Goal: Information Seeking & Learning: Learn about a topic

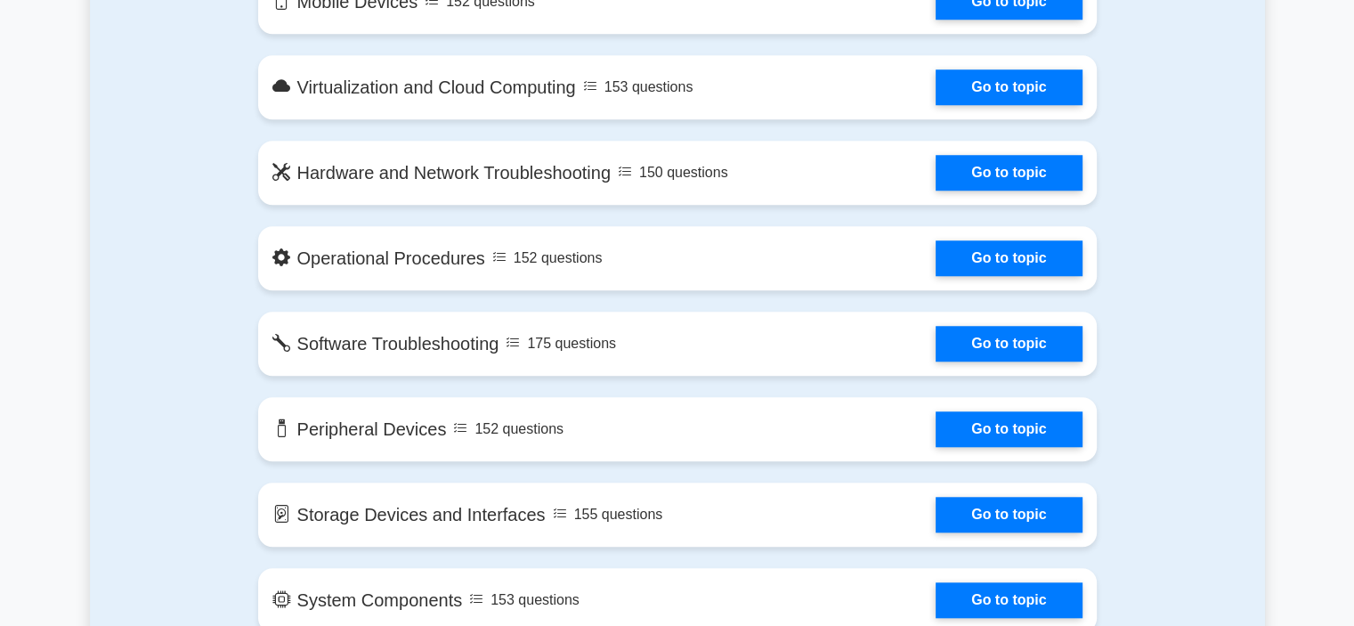
scroll to position [1519, 0]
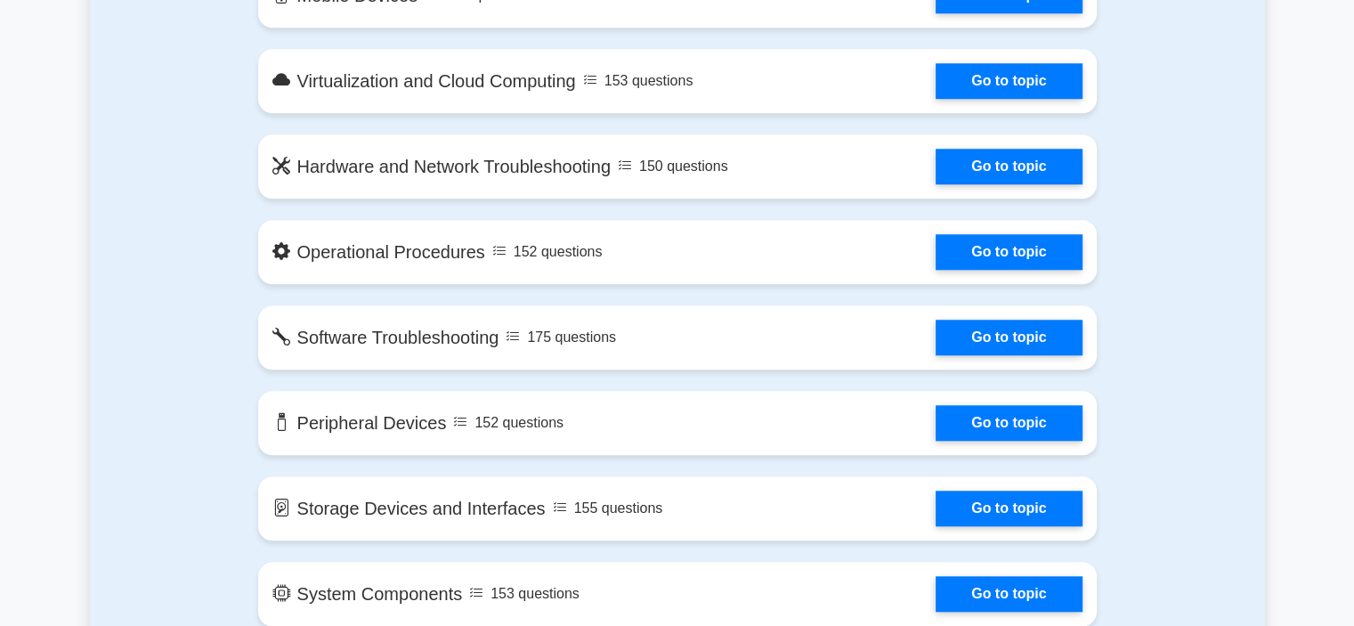
click at [435, 388] on div "Contents of the CompTIA A+ package 3756 CompTIA A+ questions grouped in 25 topi…" at bounding box center [678, 556] width 860 height 2262
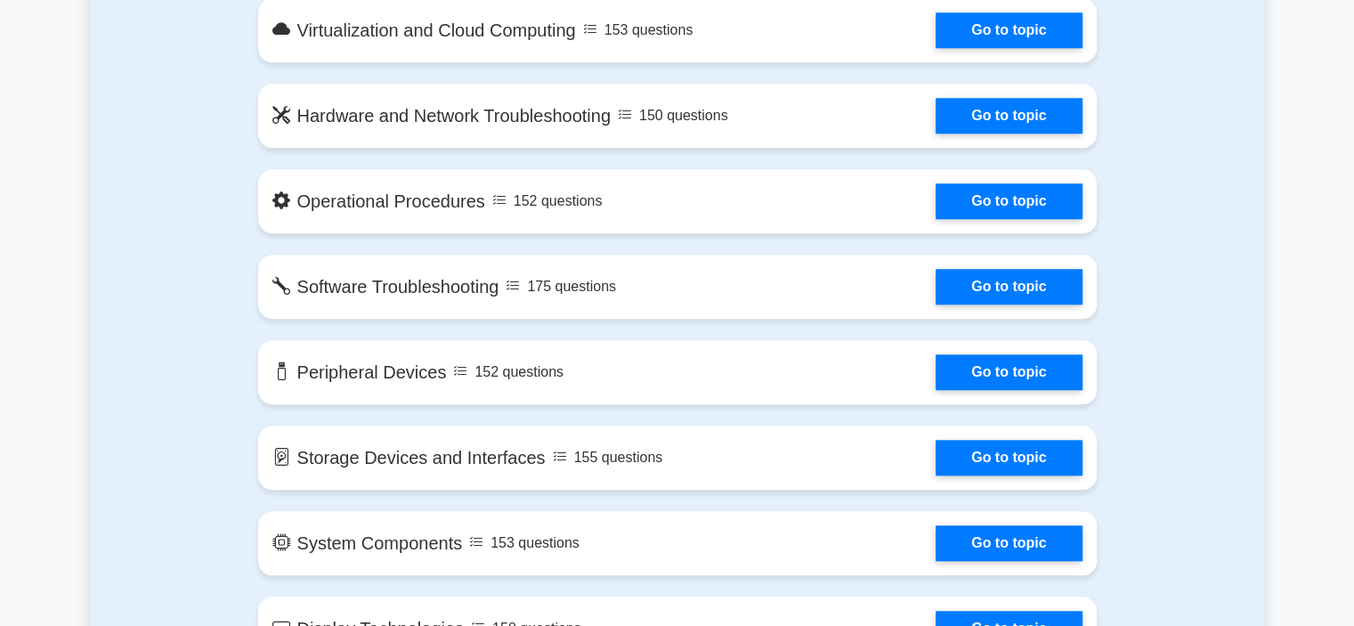
click at [435, 388] on div "Contents of the CompTIA A+ package 3756 CompTIA A+ questions grouped in 25 topi…" at bounding box center [678, 505] width 860 height 2262
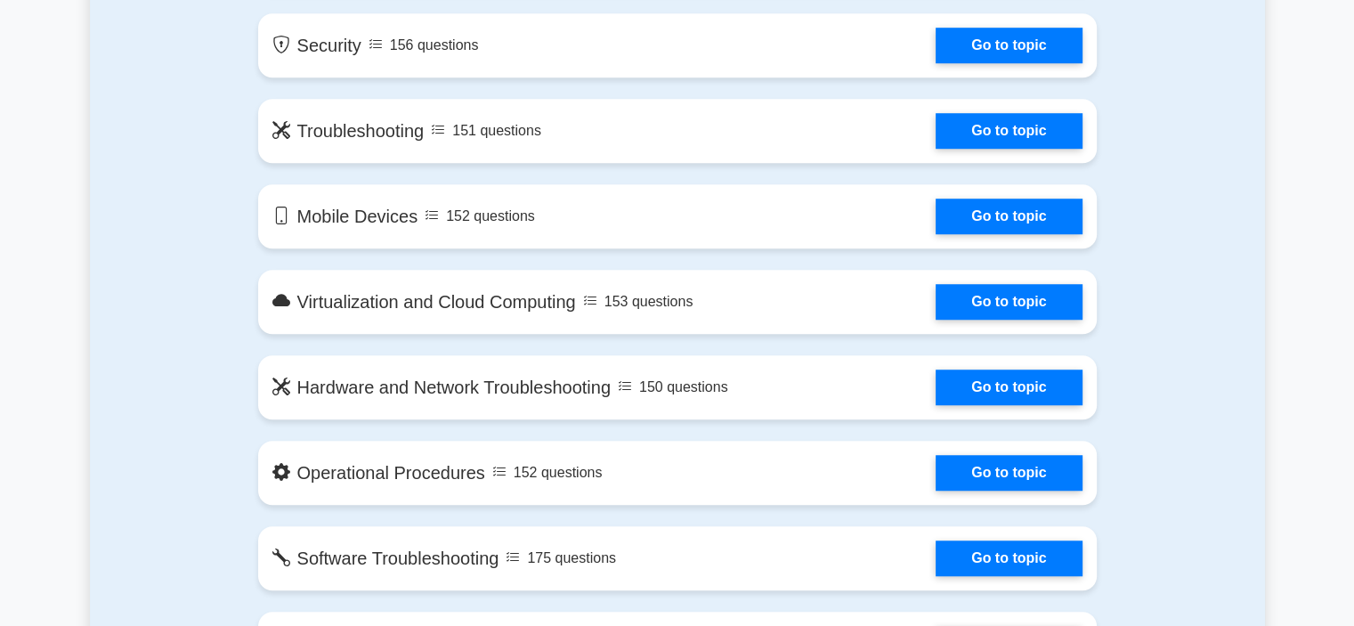
scroll to position [1300, 0]
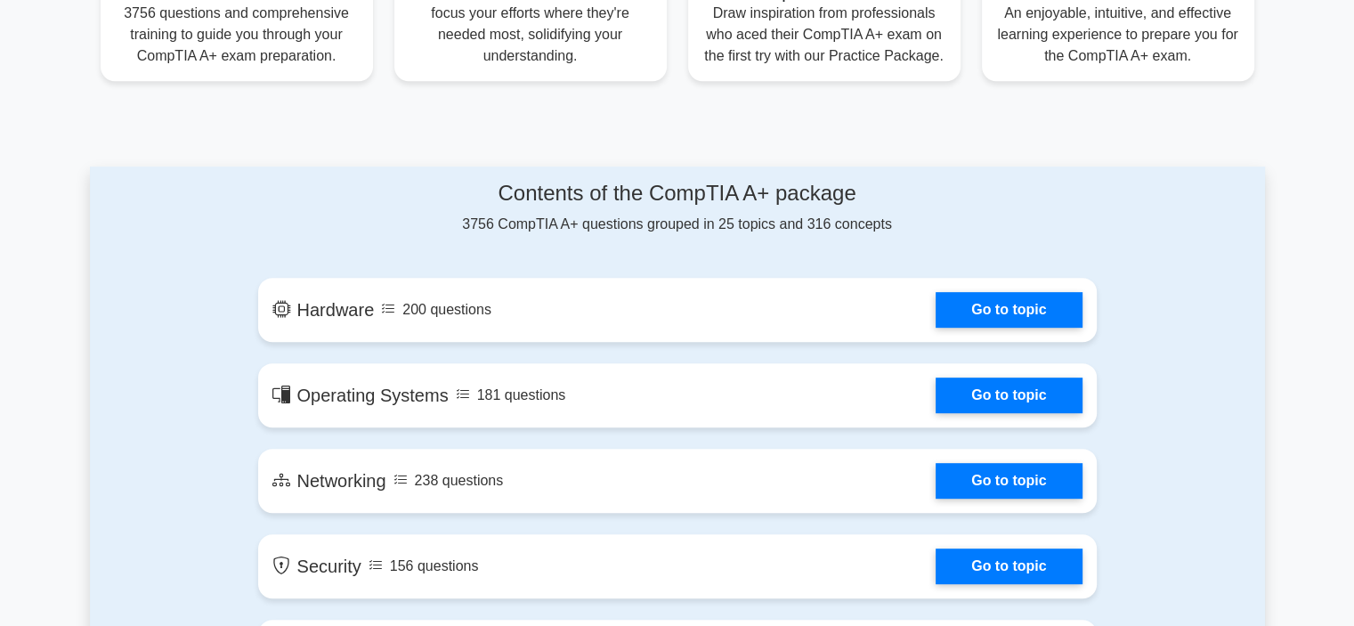
scroll to position [784, 0]
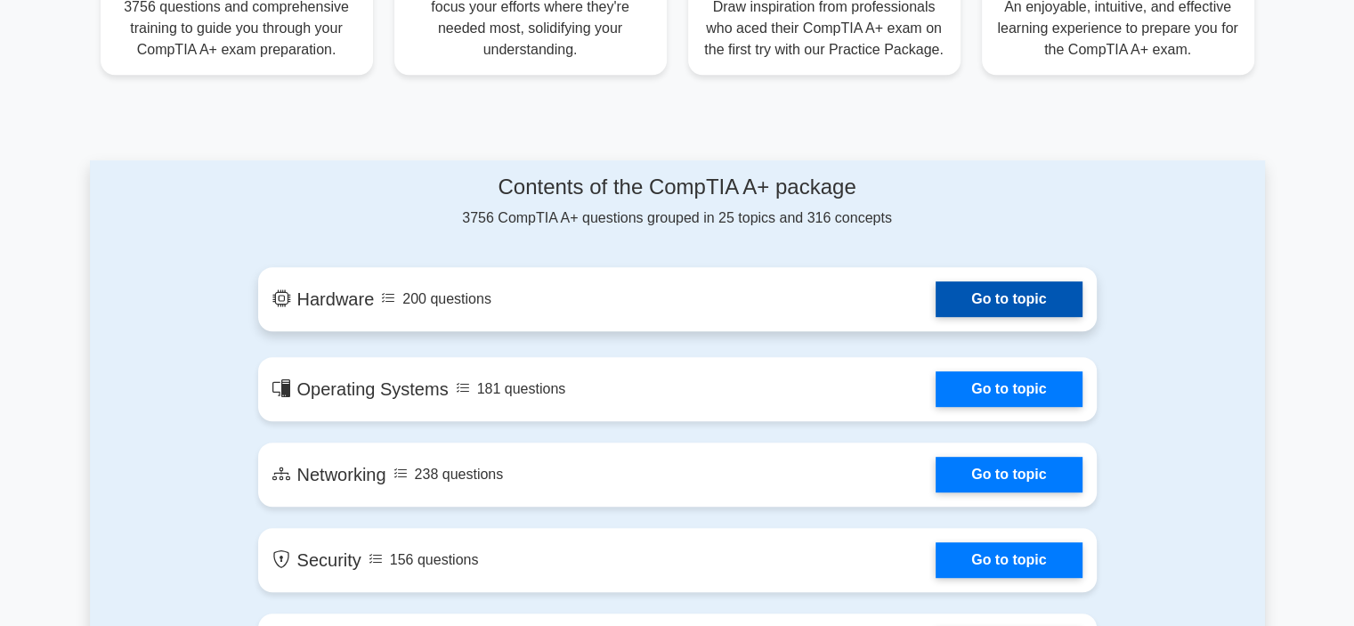
click at [946, 295] on link "Go to topic" at bounding box center [1009, 299] width 146 height 36
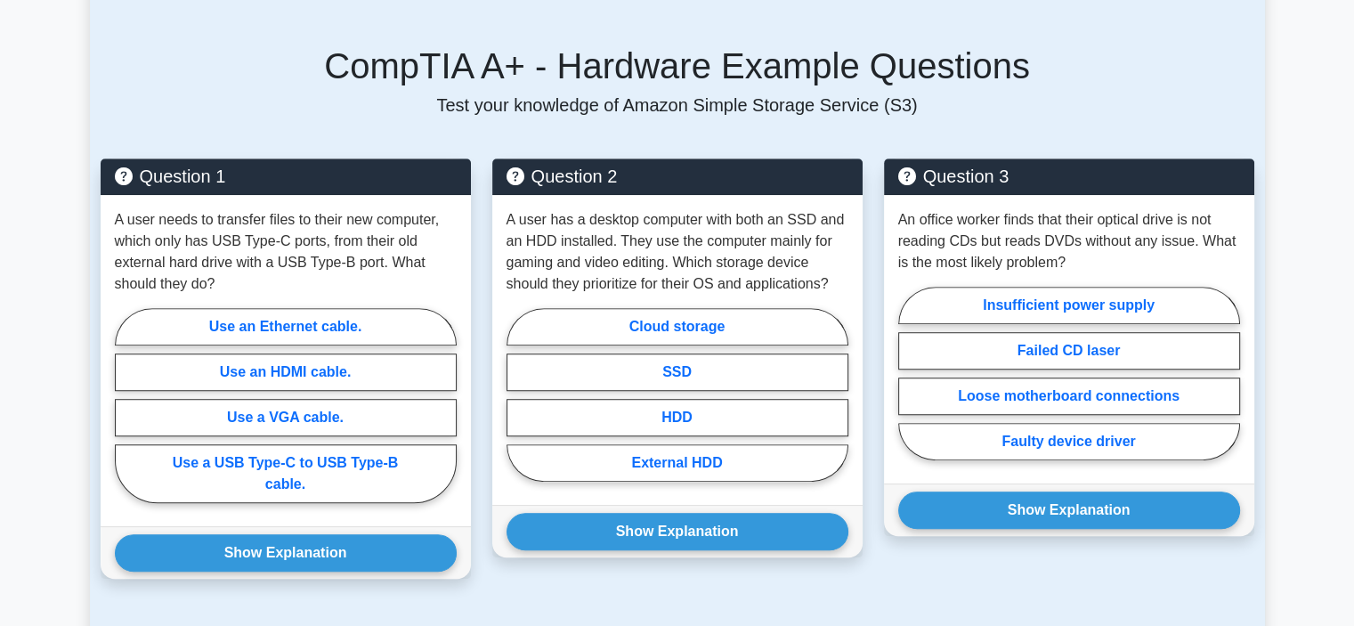
scroll to position [1170, 0]
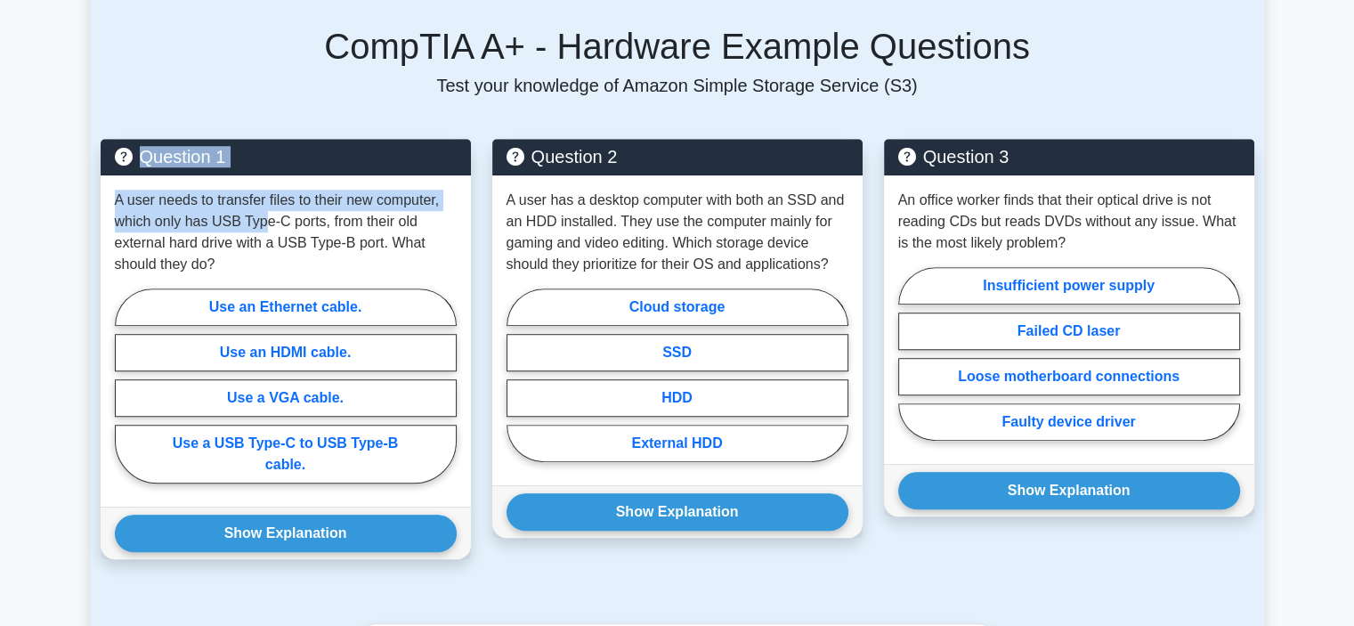
drag, startPoint x: 259, startPoint y: 203, endPoint x: 1, endPoint y: 139, distance: 266.0
click at [1, 139] on main "Back to CompTIA A+ (CompTIA A+) Test Flashcards Hardware Physical components of…" at bounding box center [677, 59] width 1354 height 2345
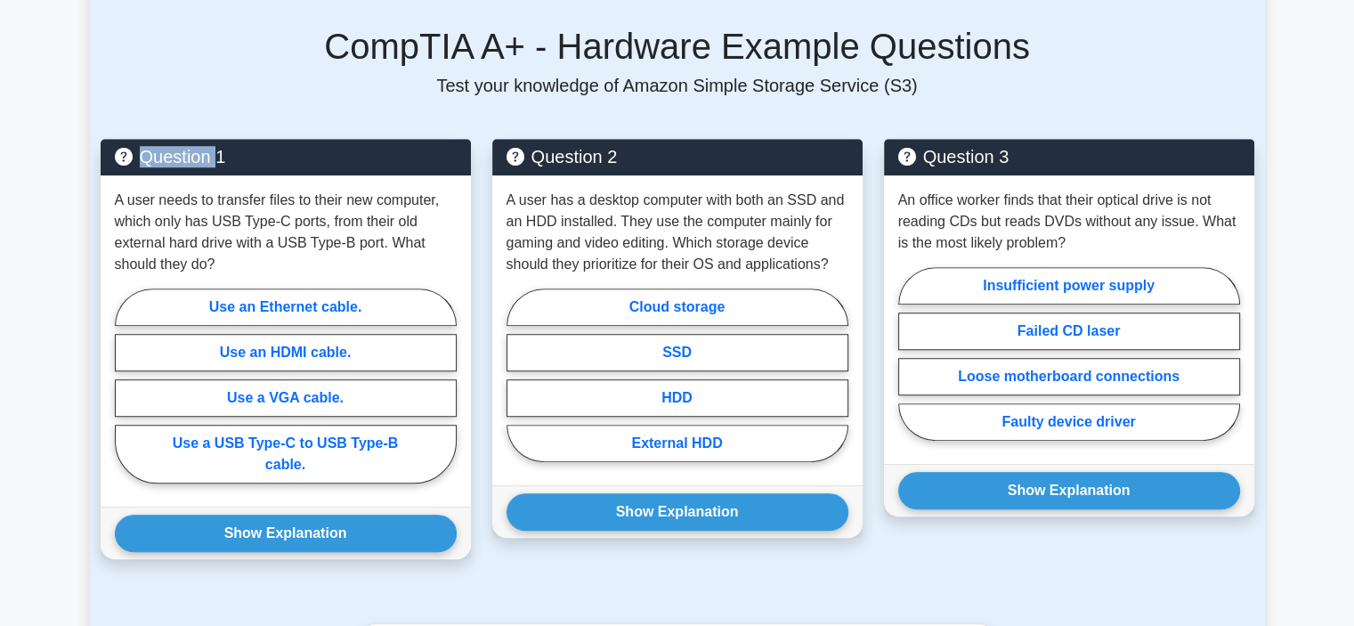
click at [1, 139] on main "Back to CompTIA A+ (CompTIA A+) Test Flashcards Hardware Physical components of…" at bounding box center [677, 59] width 1354 height 2345
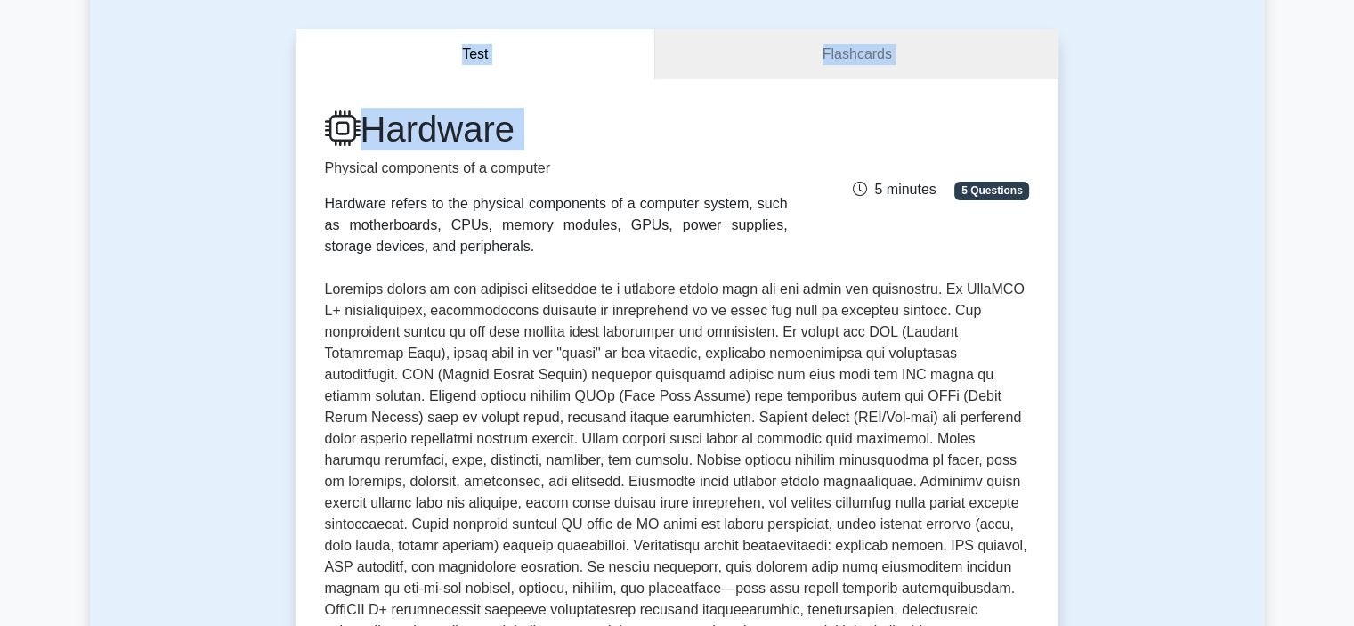
scroll to position [7, 0]
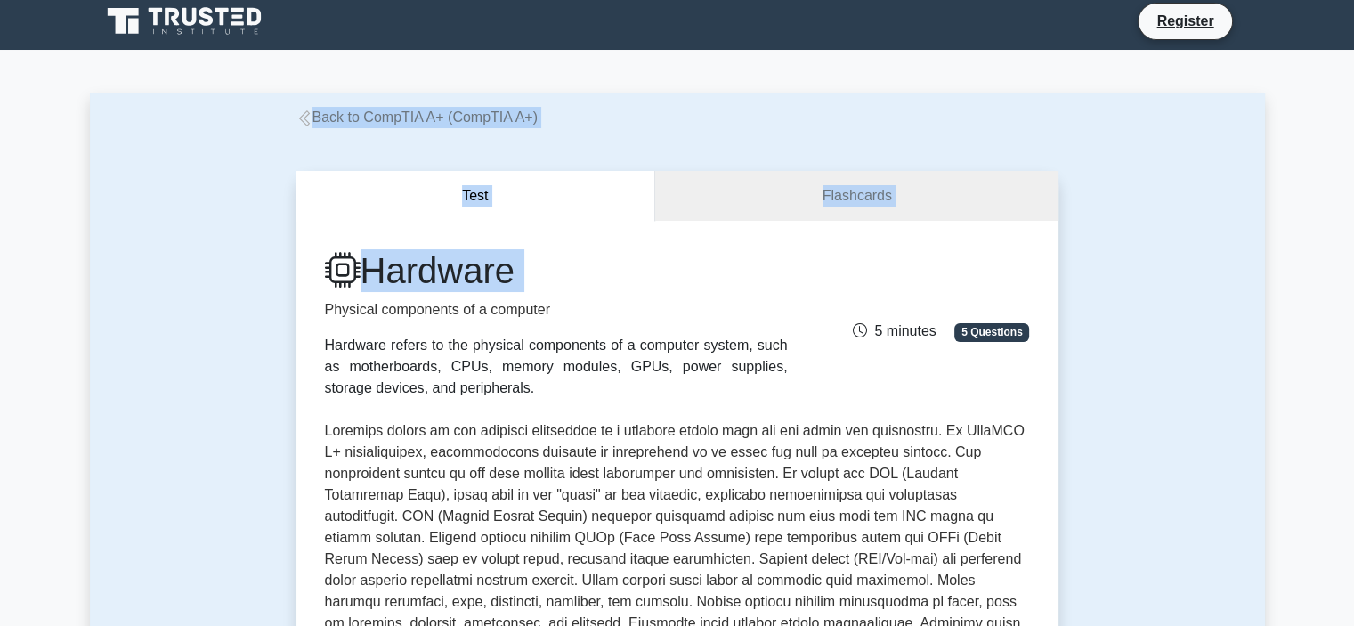
drag, startPoint x: 1, startPoint y: 139, endPoint x: 0, endPoint y: -19, distance: 157.6
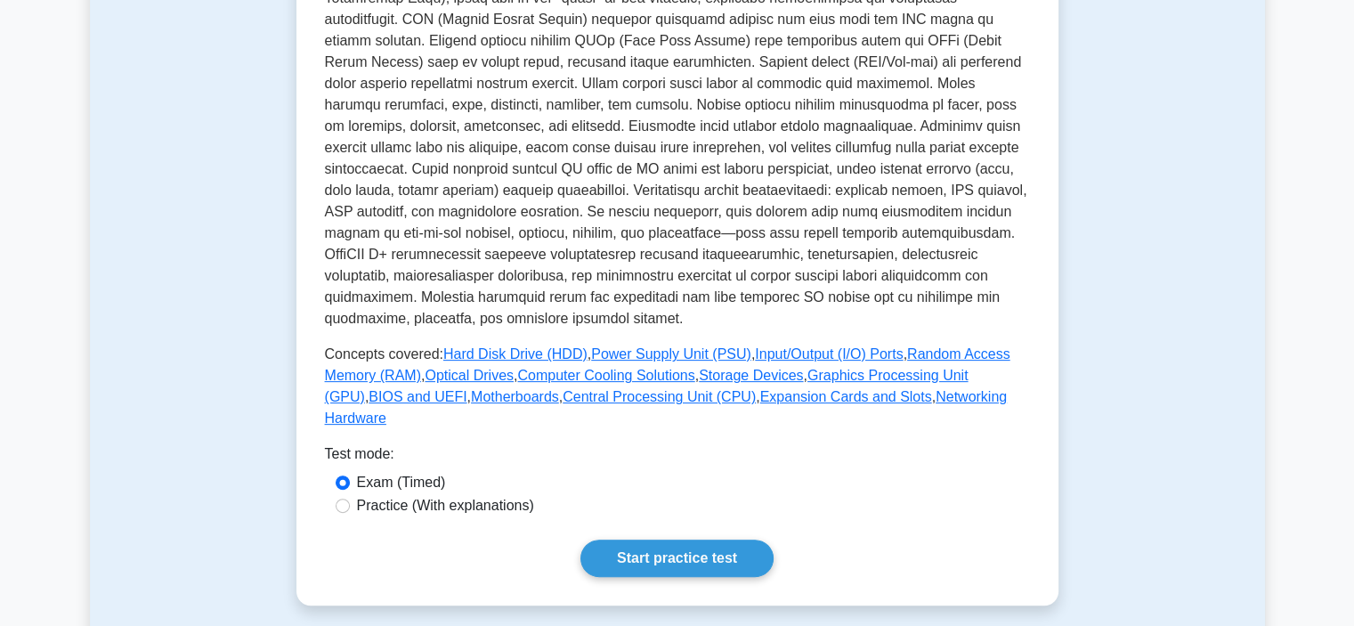
drag, startPoint x: 182, startPoint y: 394, endPoint x: 1308, endPoint y: 173, distance: 1147.9
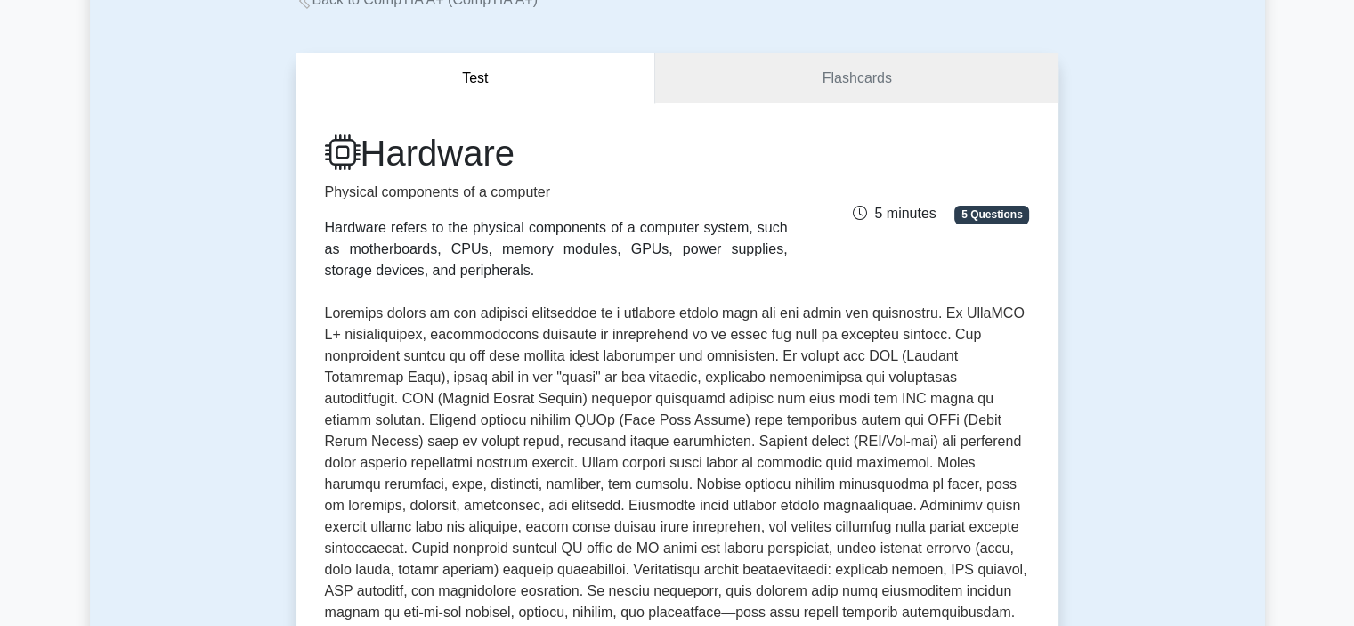
scroll to position [0, 0]
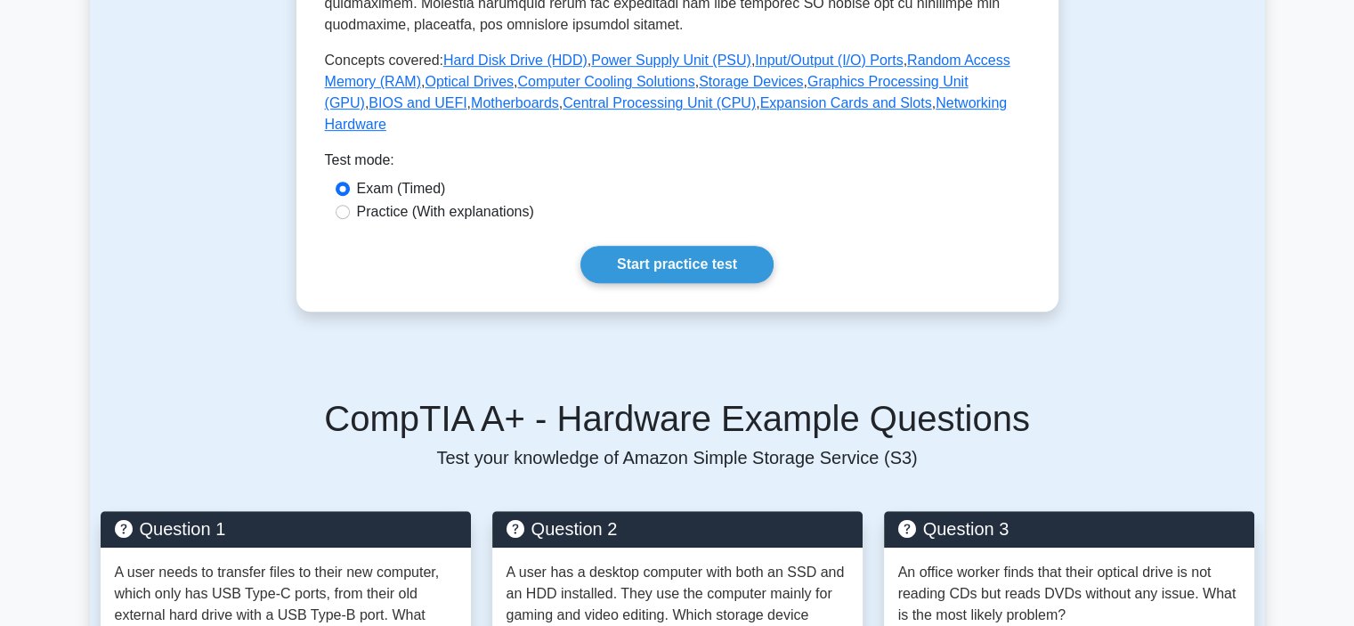
scroll to position [563, 0]
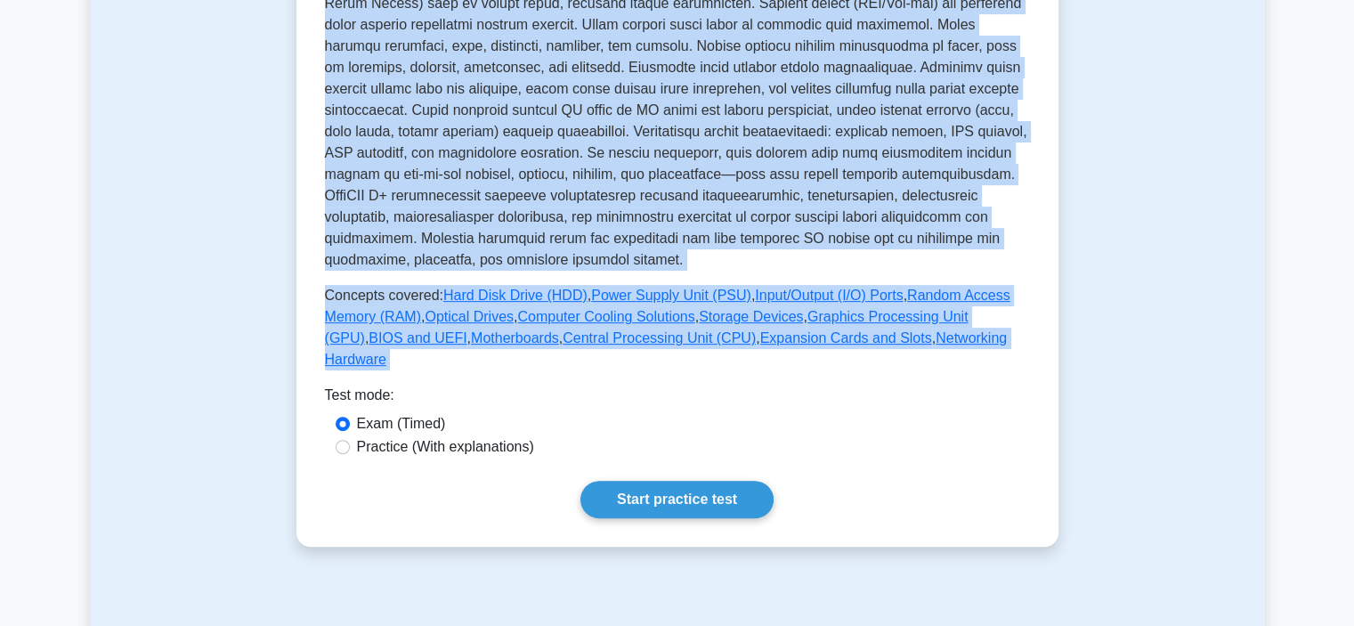
drag, startPoint x: 293, startPoint y: 273, endPoint x: 218, endPoint y: 366, distance: 119.0
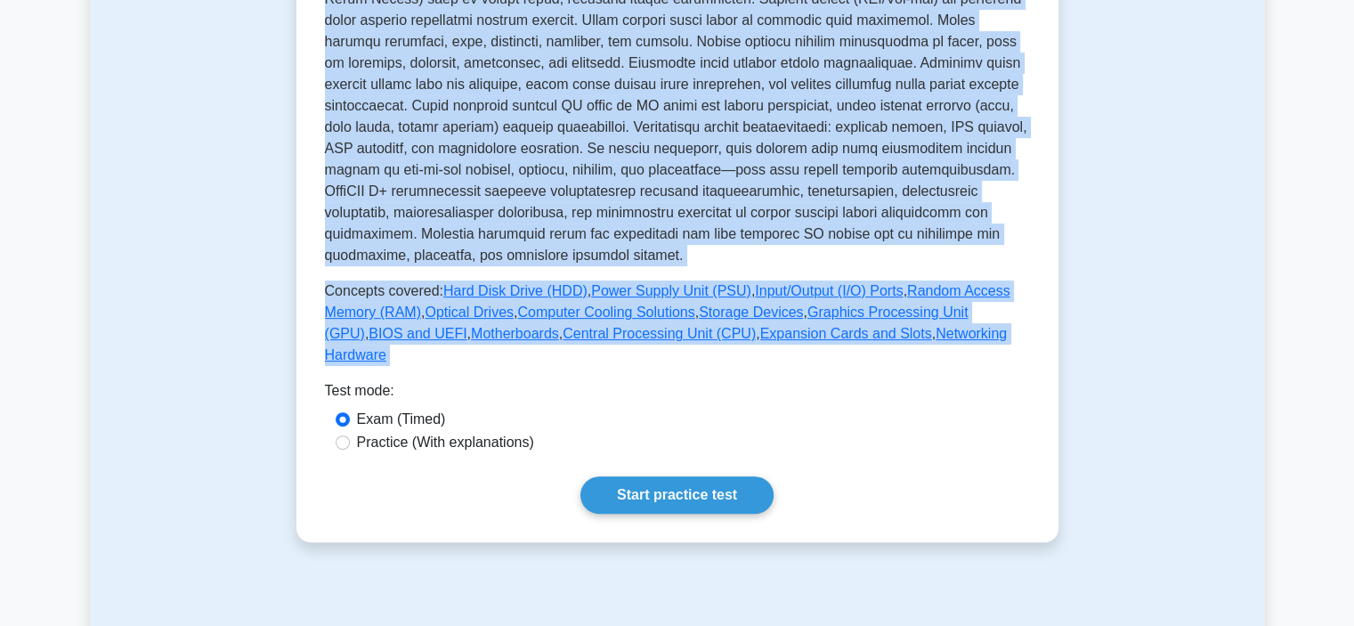
copy div "Hardware Physical components of a computer Hardware refers to the physical comp…"
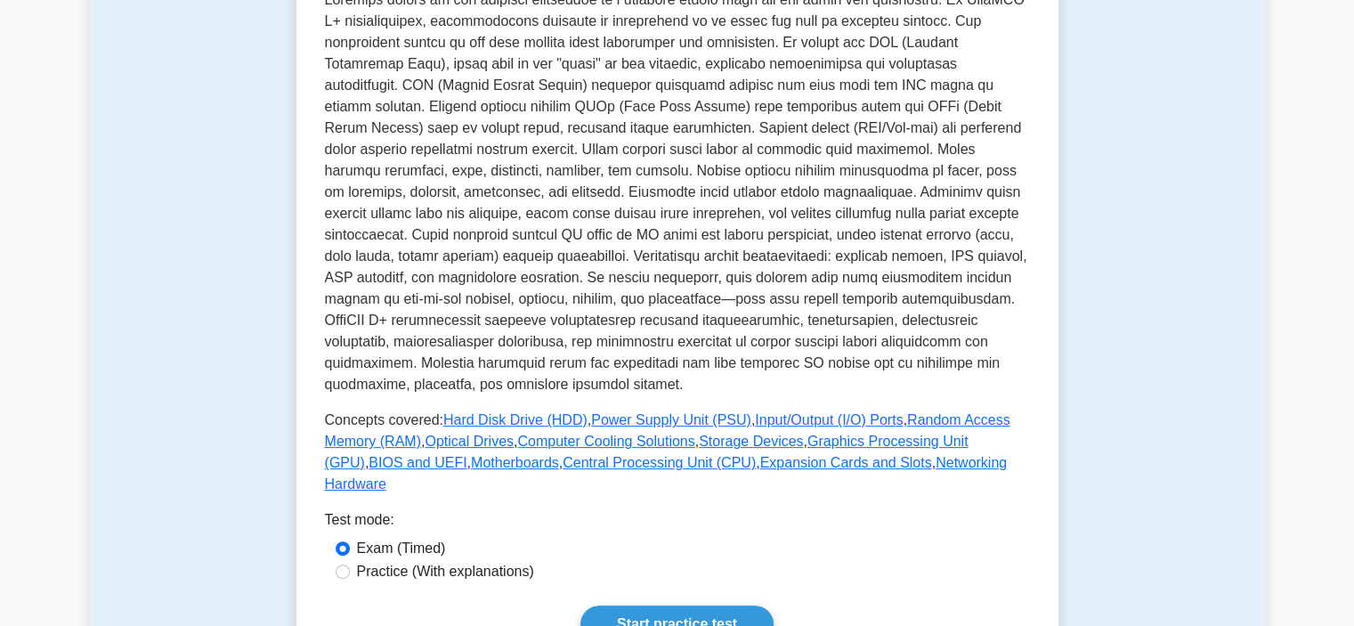
scroll to position [435, 0]
click at [501, 420] on link "Hard Disk Drive (HDD)" at bounding box center [515, 418] width 144 height 15
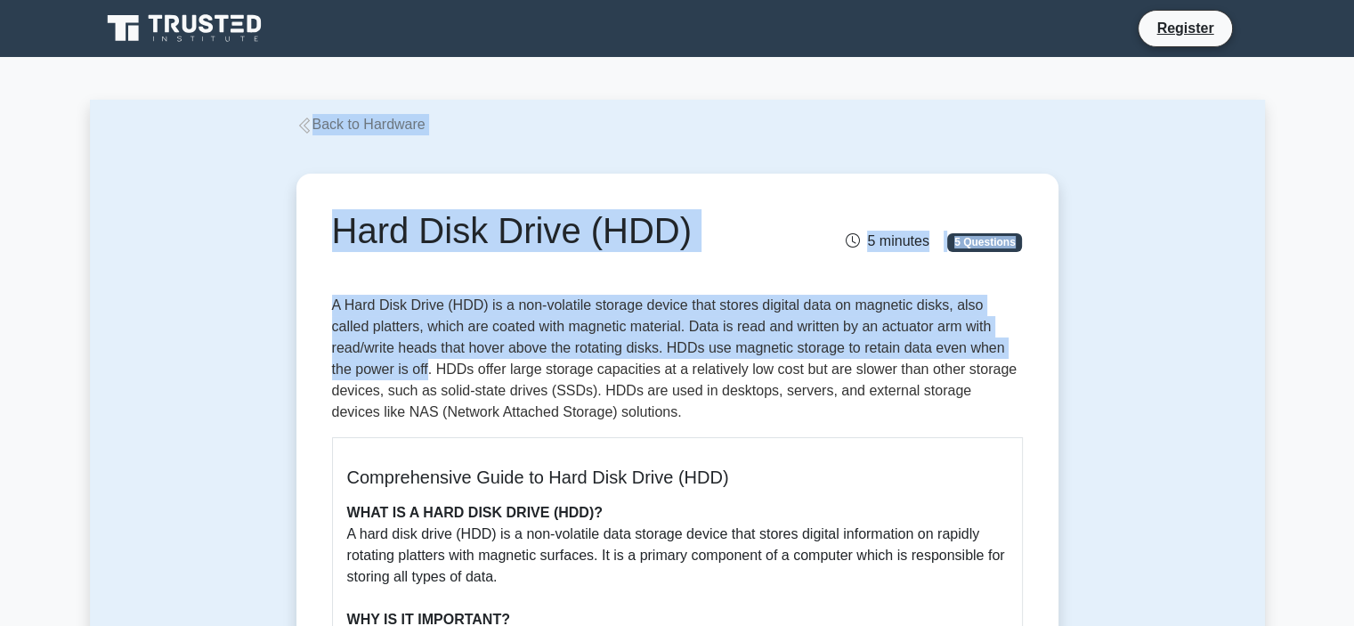
drag, startPoint x: 280, startPoint y: 231, endPoint x: 346, endPoint y: 361, distance: 146.9
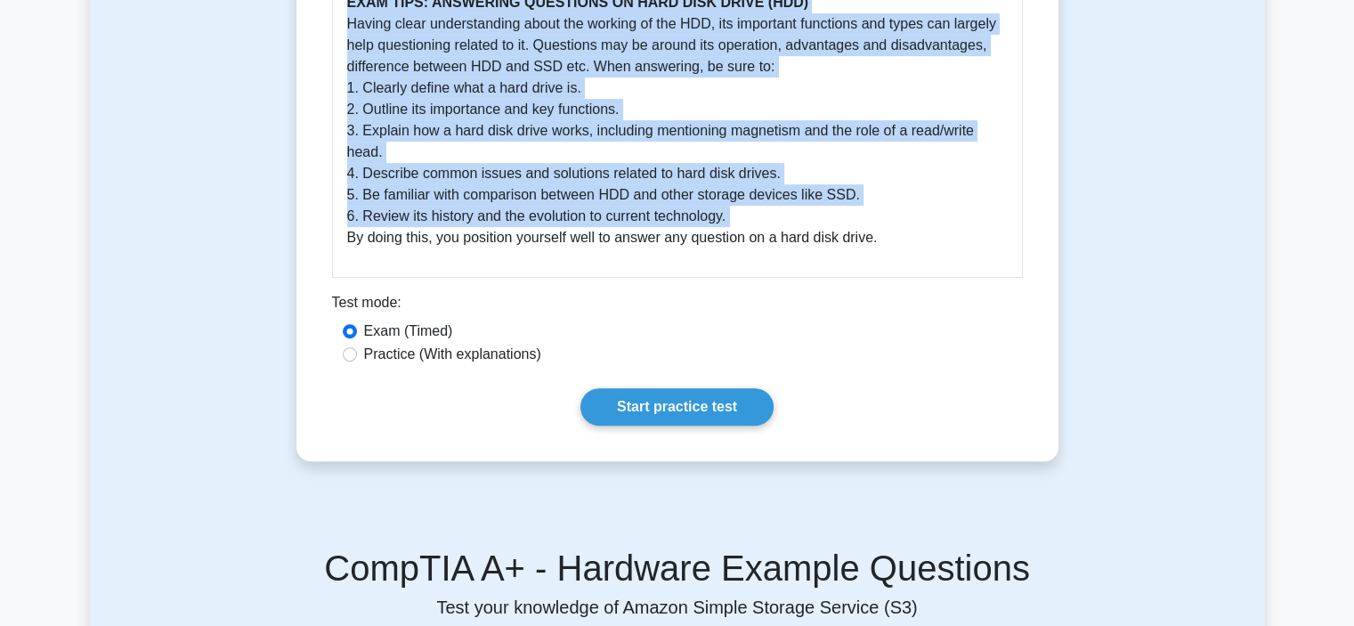
scroll to position [818, 0]
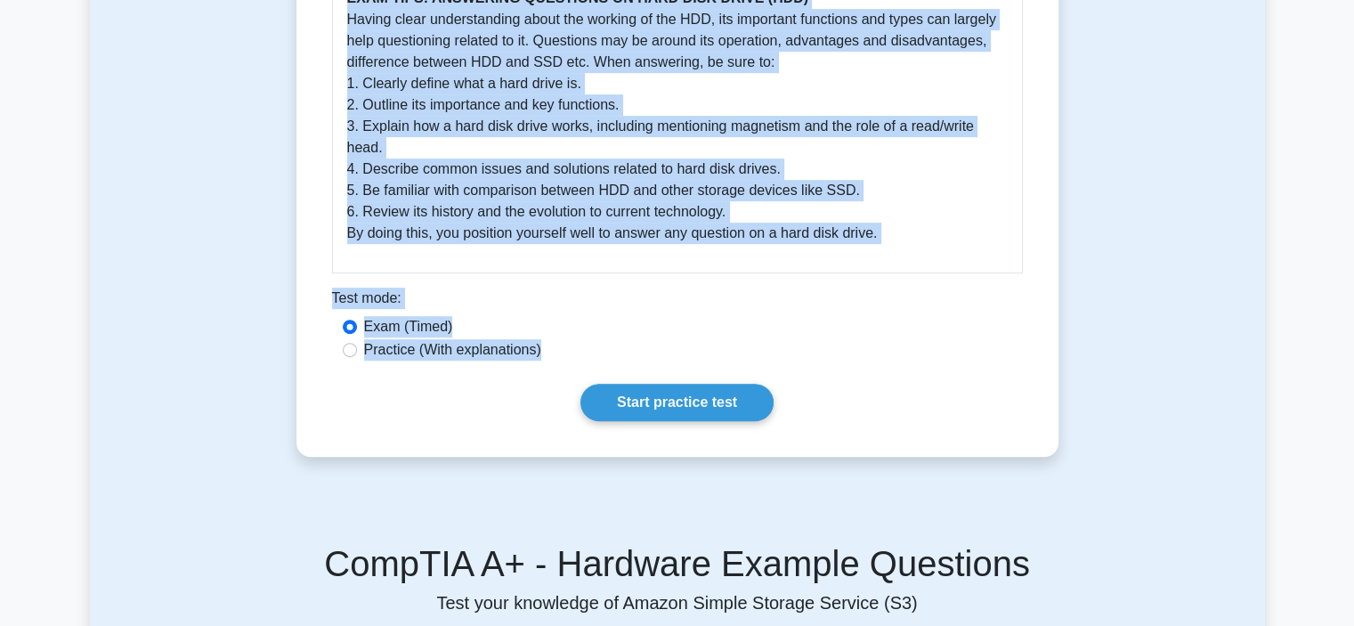
drag, startPoint x: 267, startPoint y: 218, endPoint x: 220, endPoint y: 388, distance: 176.5
copy div "Hard Disk Drive (HDD) 5 minutes 5 Questions A Hard Disk Drive (HDD) is a non-vo…"
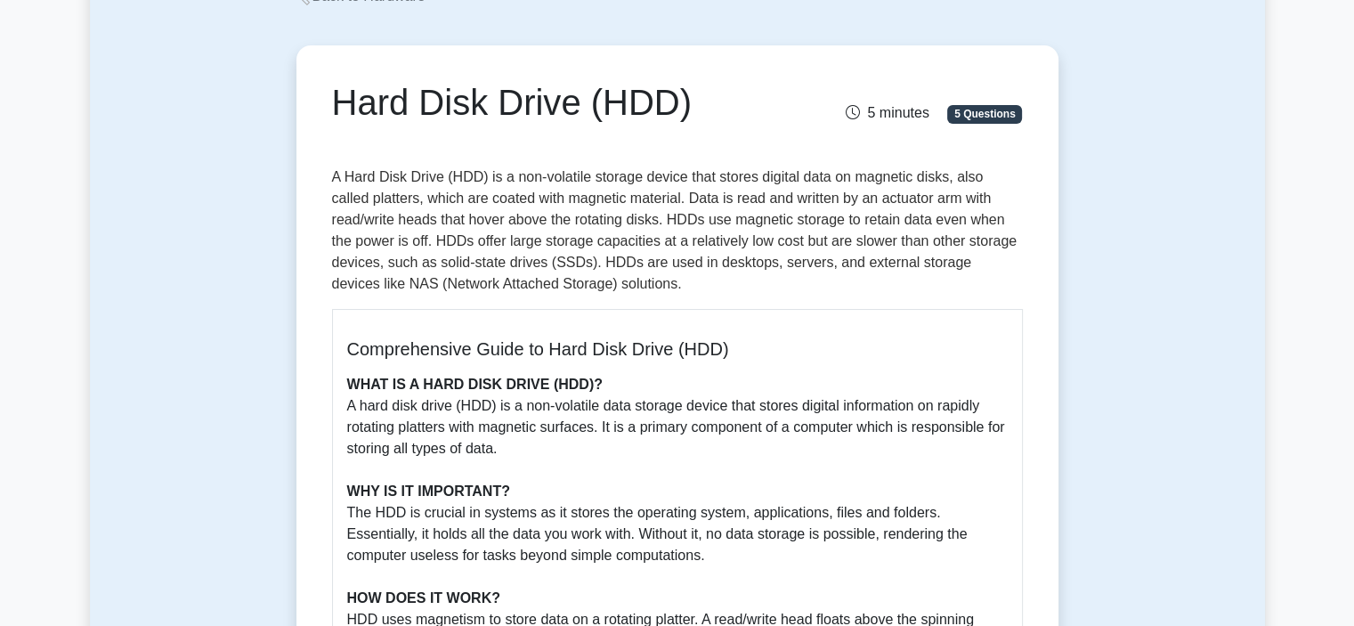
scroll to position [107, 0]
